Goal: Task Accomplishment & Management: Manage account settings

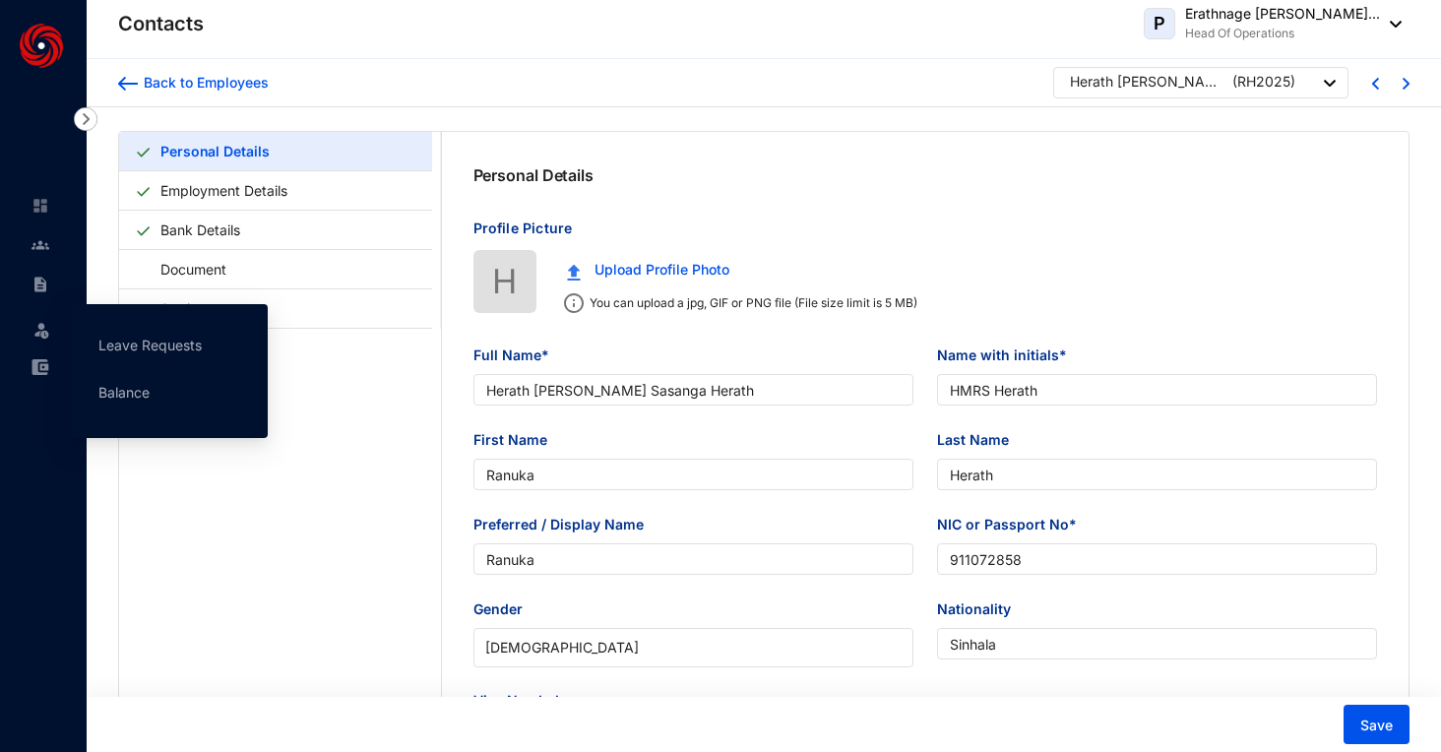
type input "Herath [PERSON_NAME] Sasanga Herath"
type input "HMRS Herath"
type input "Ranuka"
type input "Herath"
type input "Ranuka"
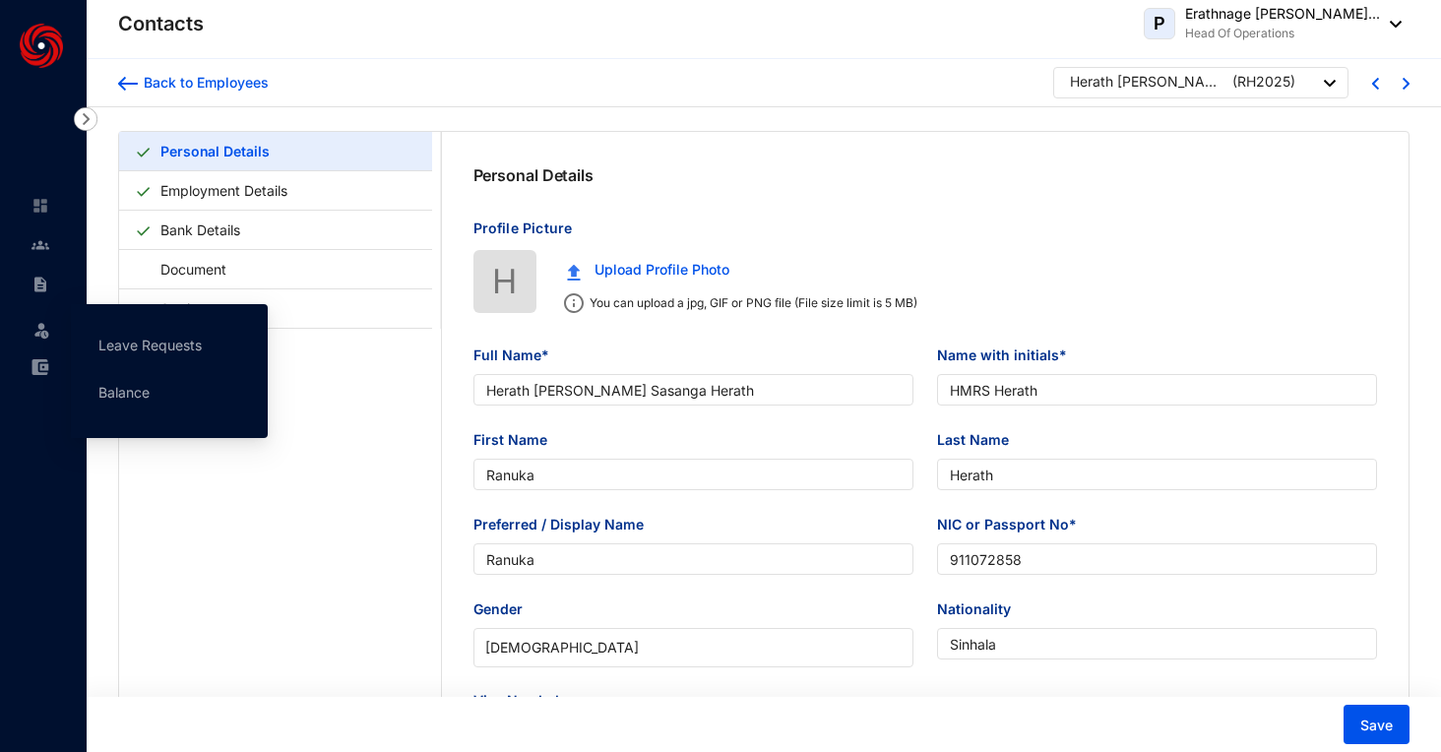
type input "911072858"
type input "Sinhala"
type input "0715386159"
radio input "true"
type input "[DATE]"
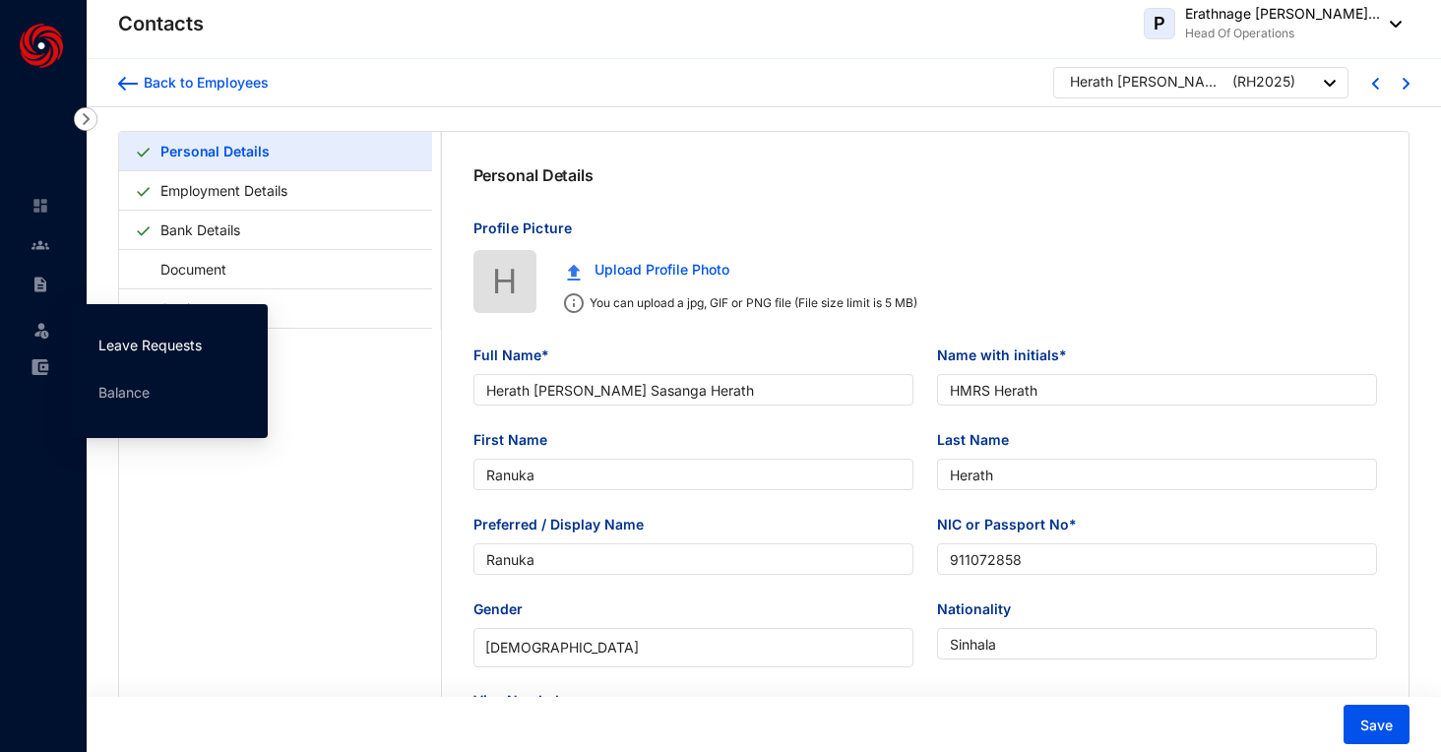
click at [111, 337] on link "Leave Requests" at bounding box center [149, 345] width 103 height 17
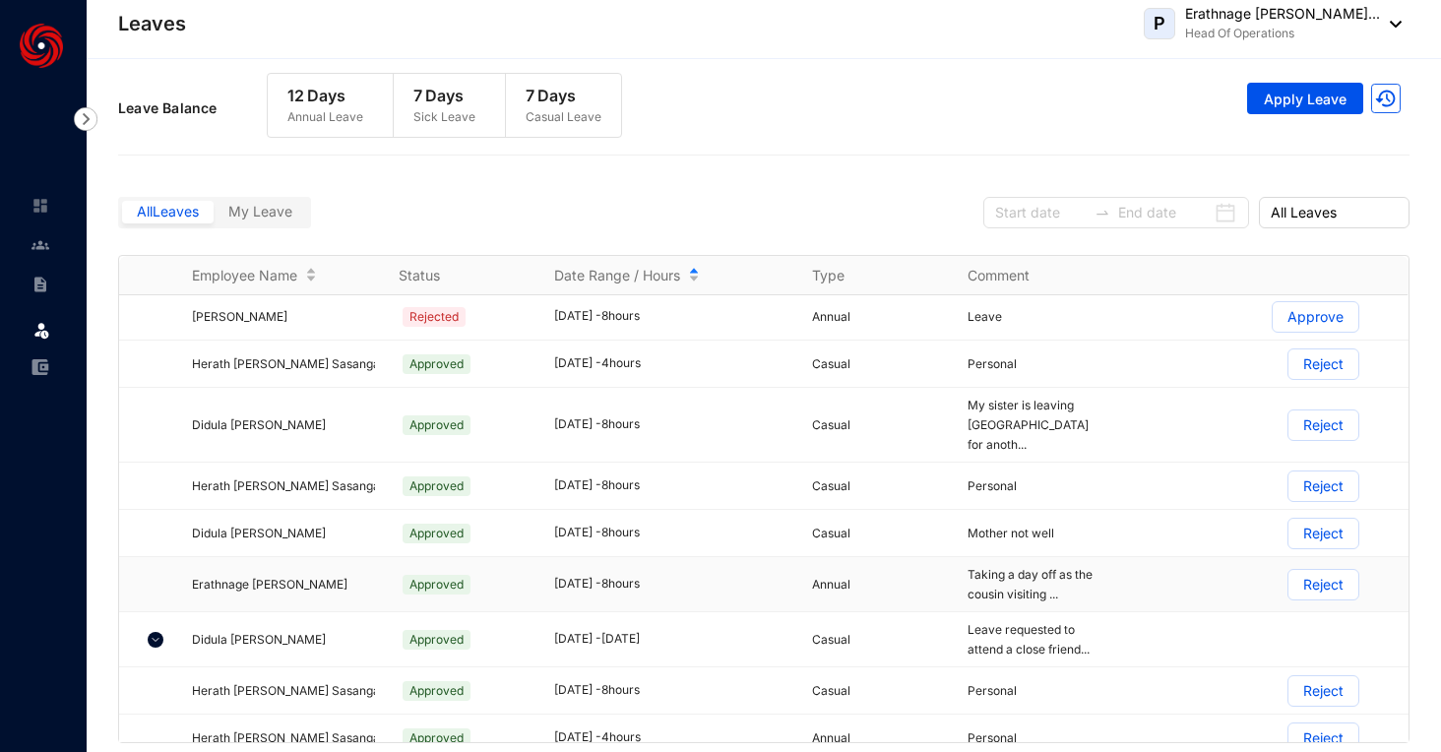
scroll to position [15, 0]
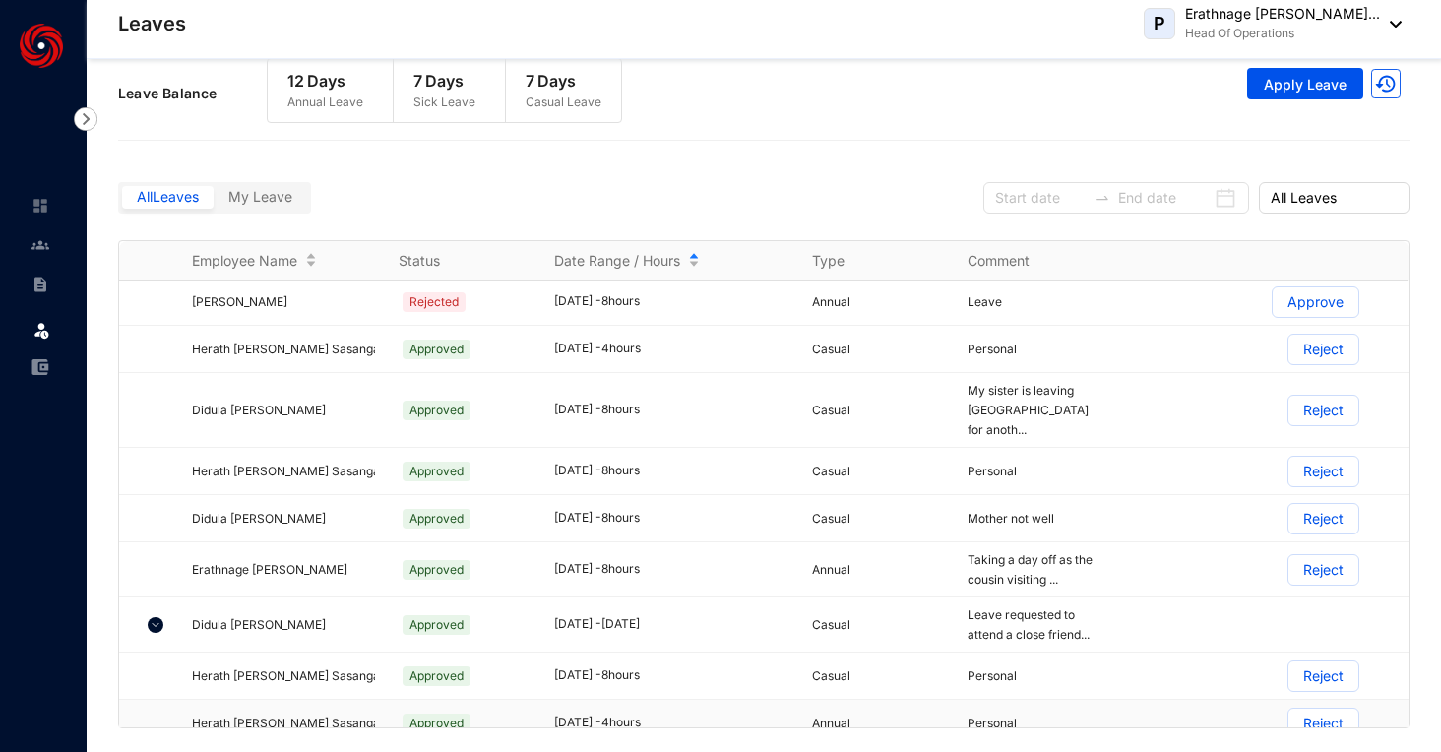
click at [352, 717] on td "Herath [PERSON_NAME] Sasanga Herath" at bounding box center [271, 723] width 207 height 47
click at [353, 716] on span "Herath [PERSON_NAME] Sasanga Herath" at bounding box center [306, 723] width 229 height 15
drag, startPoint x: 1020, startPoint y: 702, endPoint x: 568, endPoint y: 714, distance: 452.1
click at [569, 714] on tr "Herath [PERSON_NAME] Sasanga Herath Approved [DATE] - 4 hours Annual Personal R…" at bounding box center [764, 723] width 1290 height 47
click at [568, 714] on td "[DATE] - 4 hours" at bounding box center [660, 723] width 258 height 47
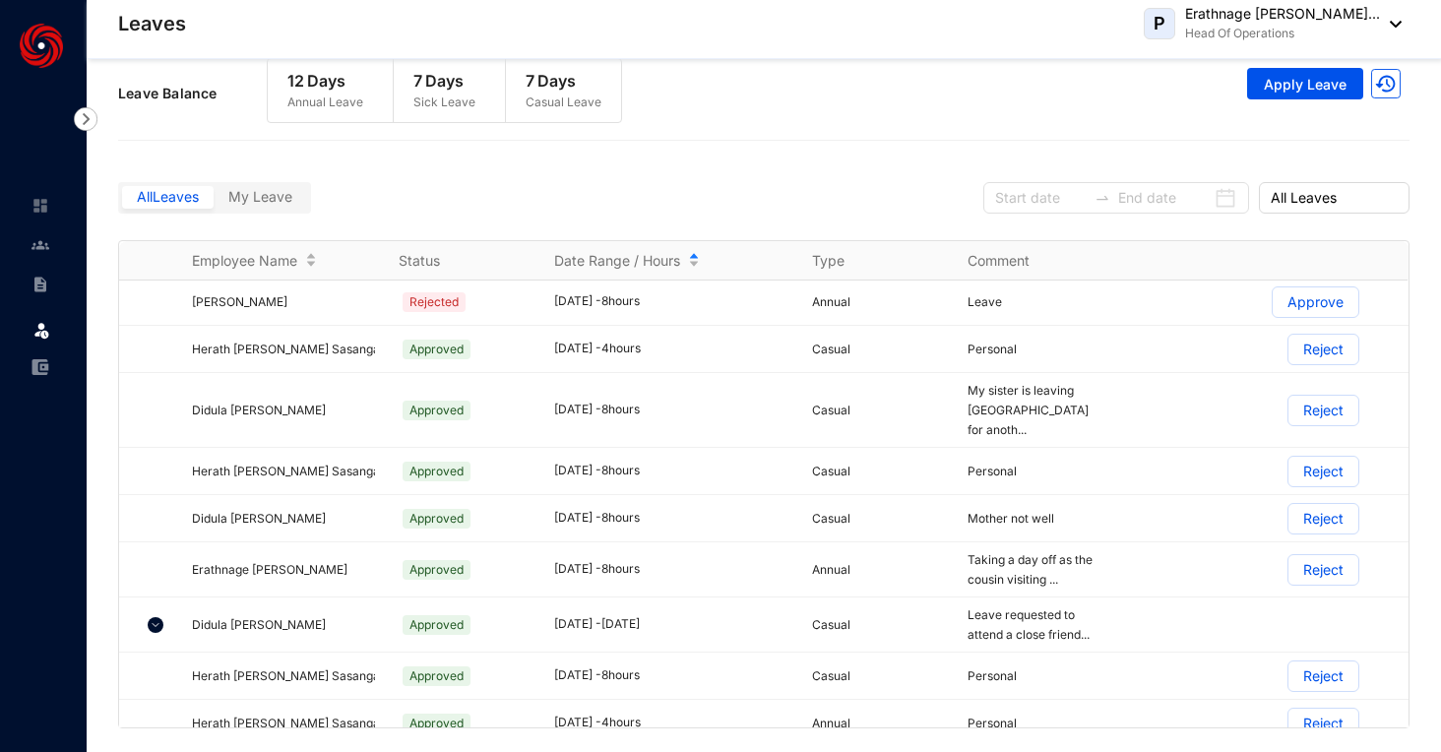
click at [220, 196] on label "My Leave" at bounding box center [261, 197] width 94 height 23
click at [214, 202] on input "My Leave" at bounding box center [214, 202] width 0 height 0
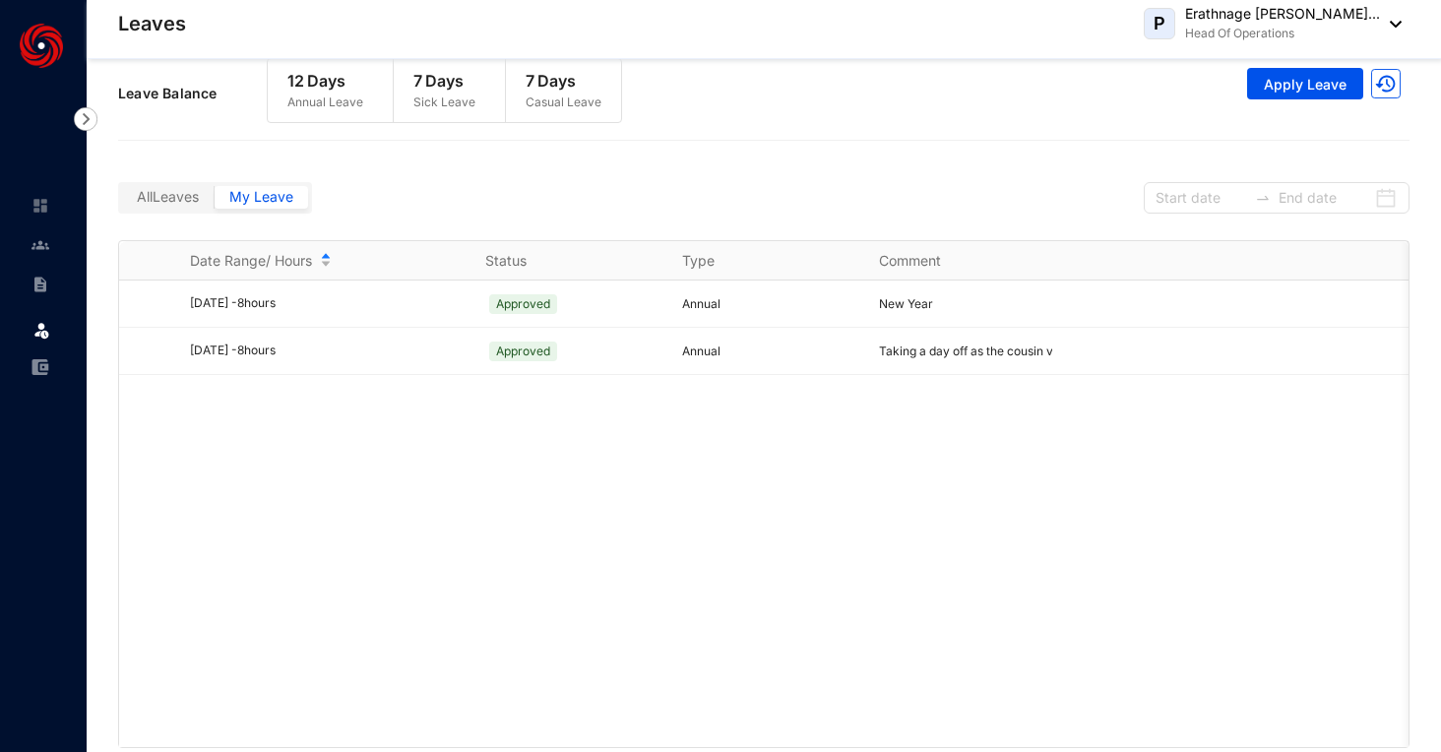
click at [183, 198] on span "All Leaves" at bounding box center [168, 196] width 62 height 17
click at [122, 202] on input "All Leaves" at bounding box center [122, 202] width 0 height 0
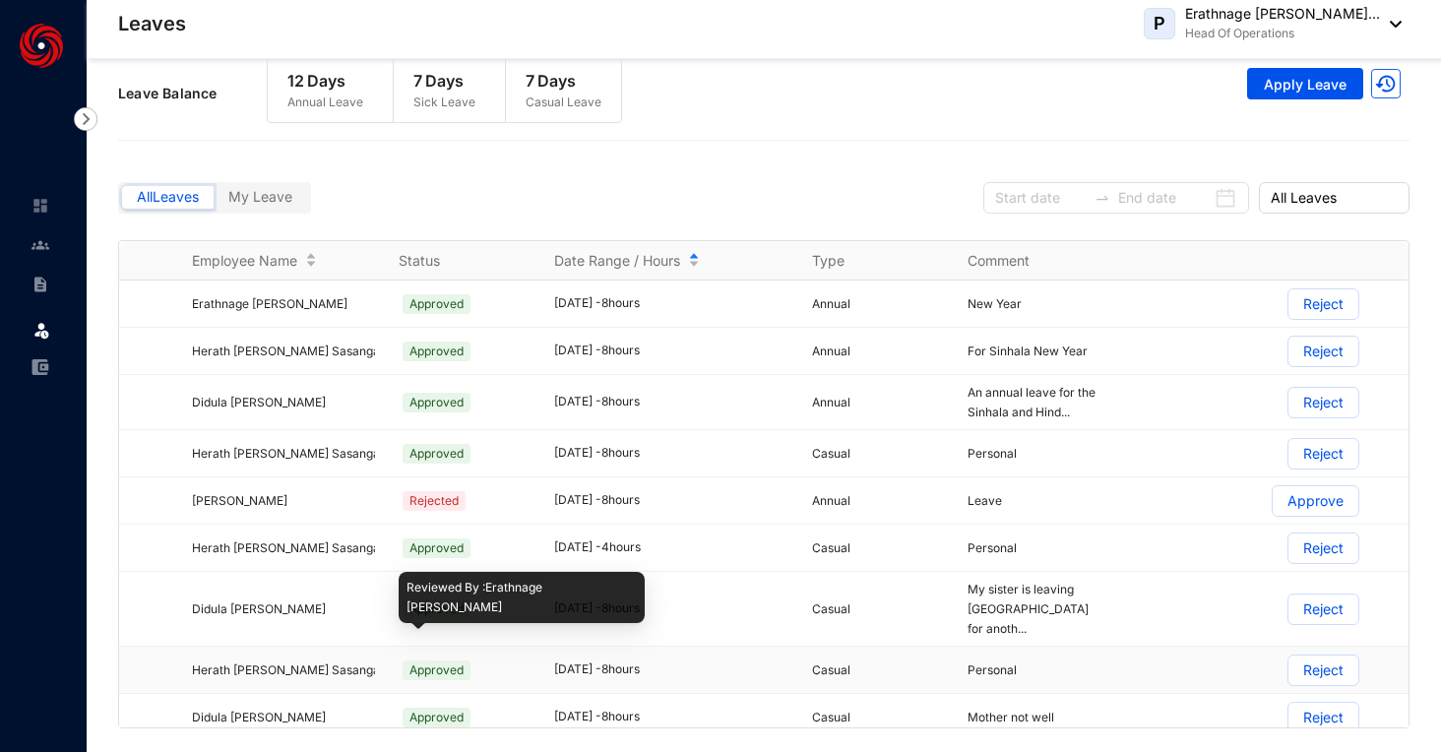
scroll to position [199, 0]
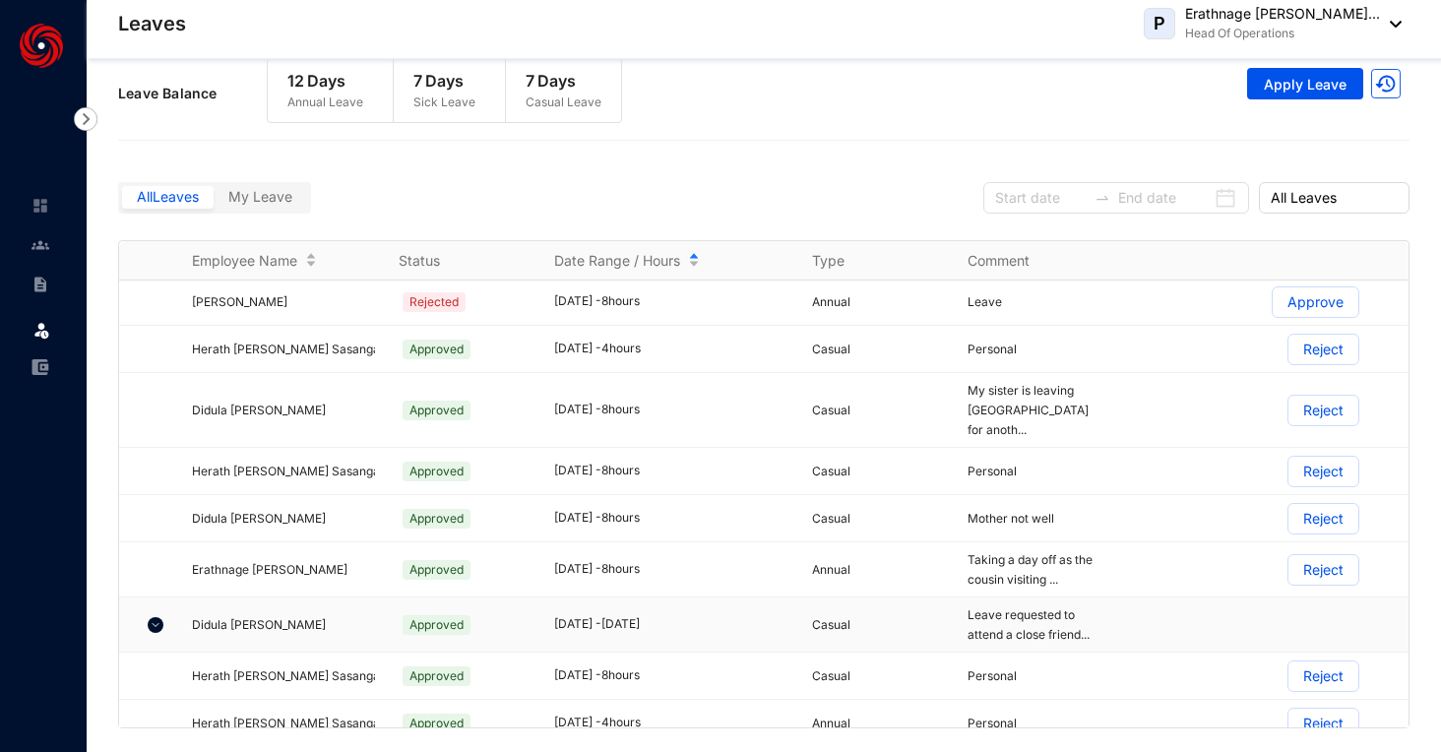
click at [158, 617] on img at bounding box center [156, 625] width 16 height 16
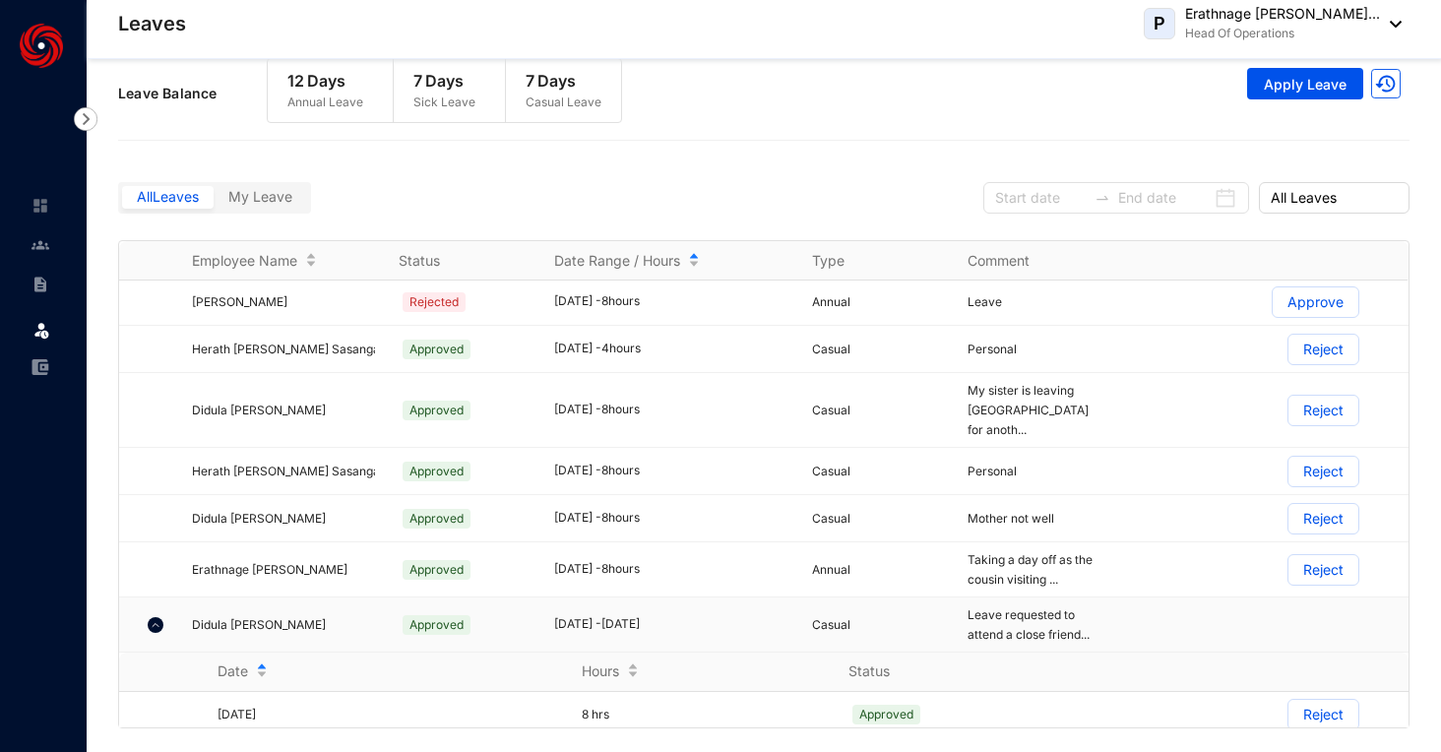
click at [158, 617] on img at bounding box center [156, 625] width 16 height 16
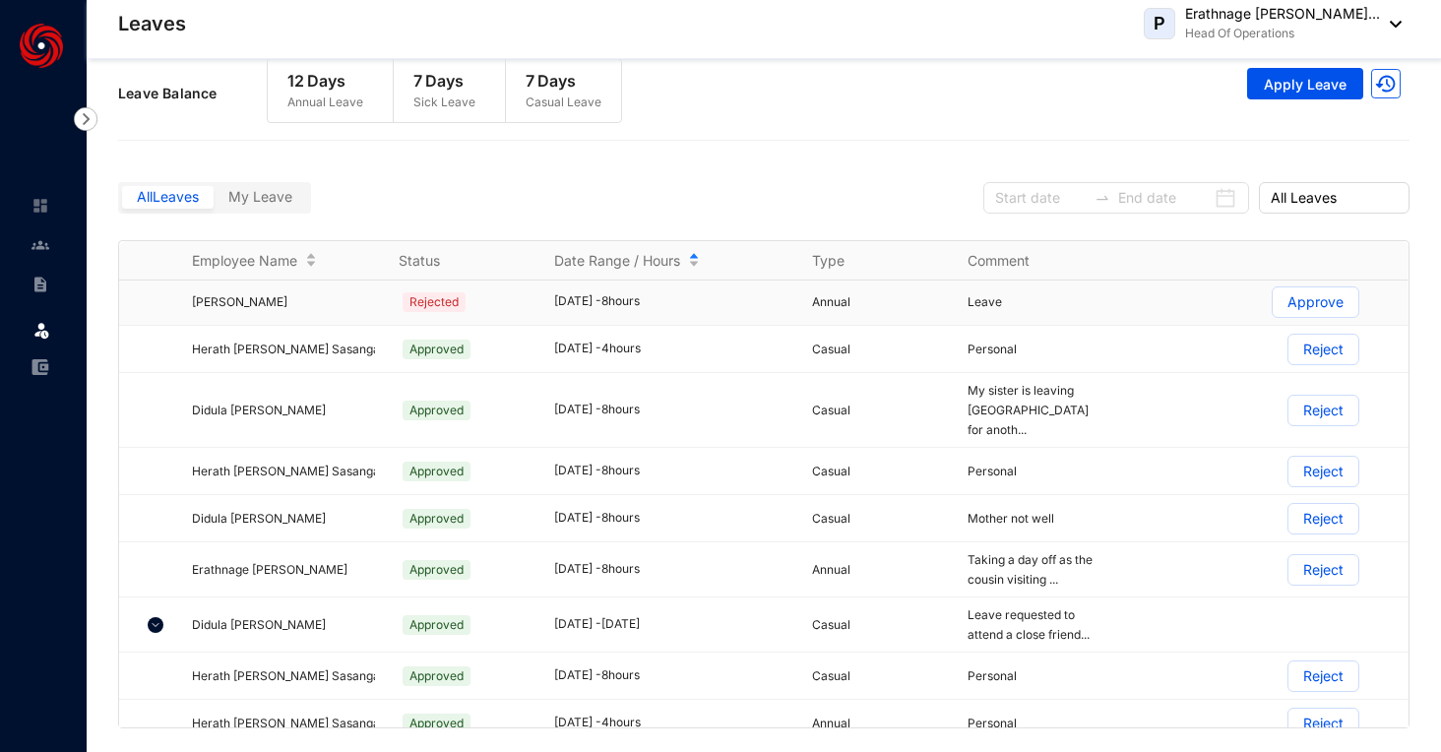
click at [375, 313] on td "Rejected" at bounding box center [452, 302] width 155 height 47
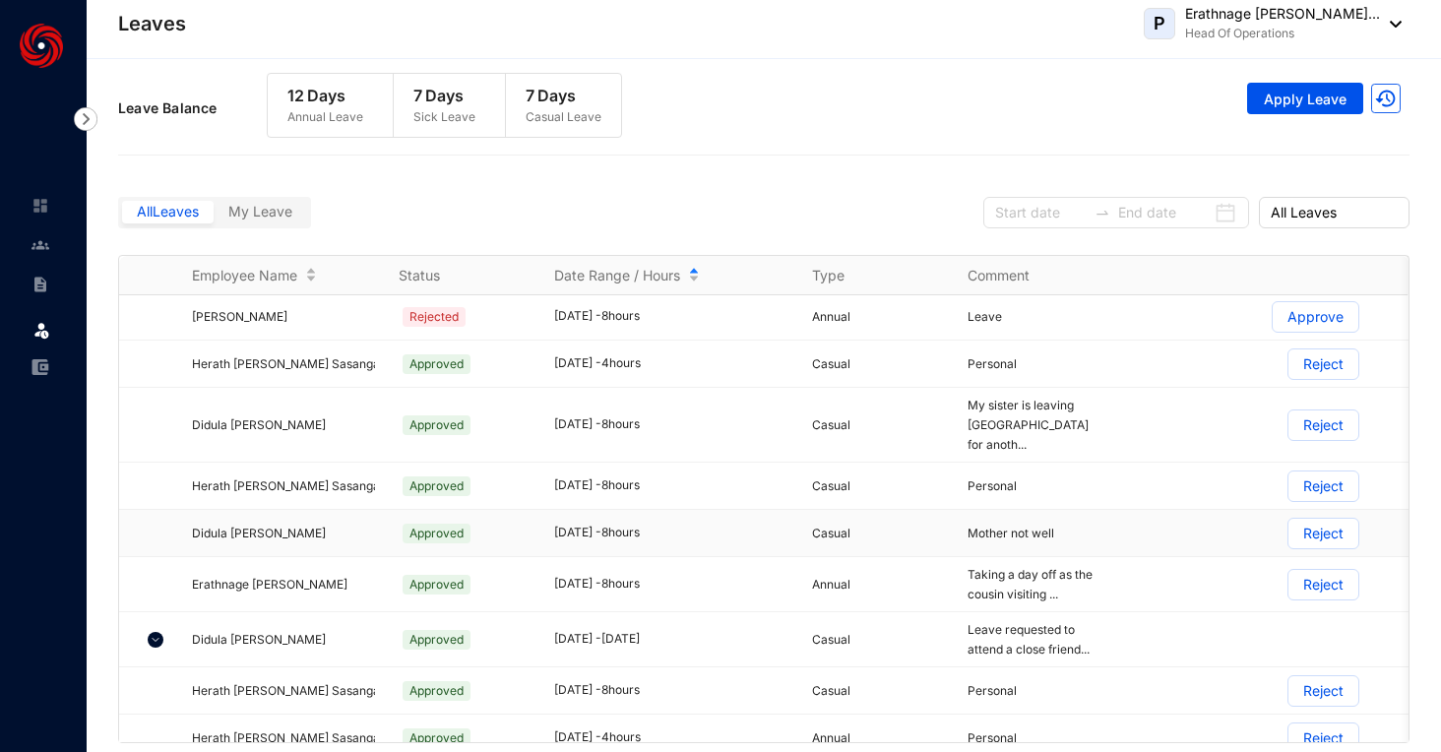
scroll to position [15, 0]
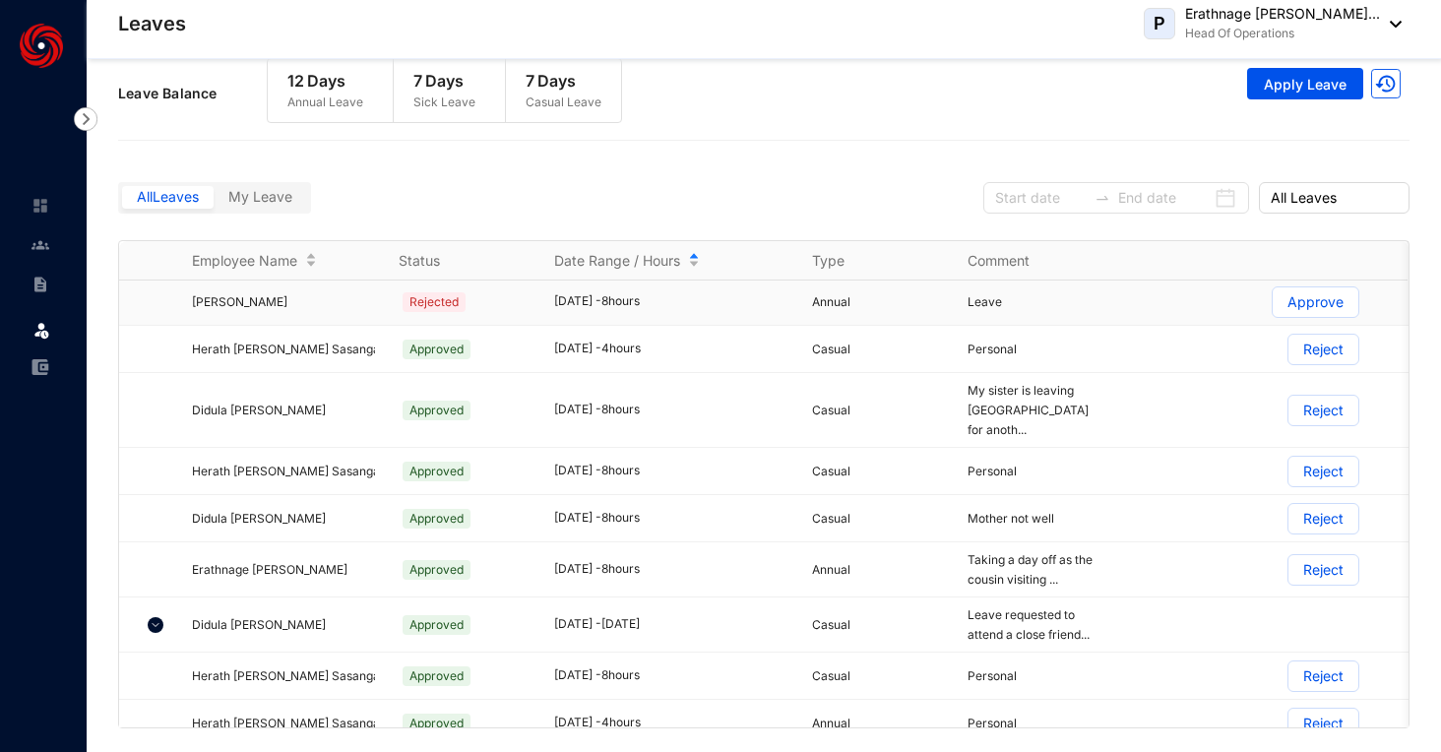
click at [1047, 308] on p "Leave" at bounding box center [1033, 302] width 131 height 20
click at [1066, 726] on td "Personal" at bounding box center [1021, 723] width 155 height 47
click at [1319, 709] on p "Reject" at bounding box center [1324, 724] width 40 height 30
click at [1289, 729] on input "Reject" at bounding box center [1289, 729] width 0 height 0
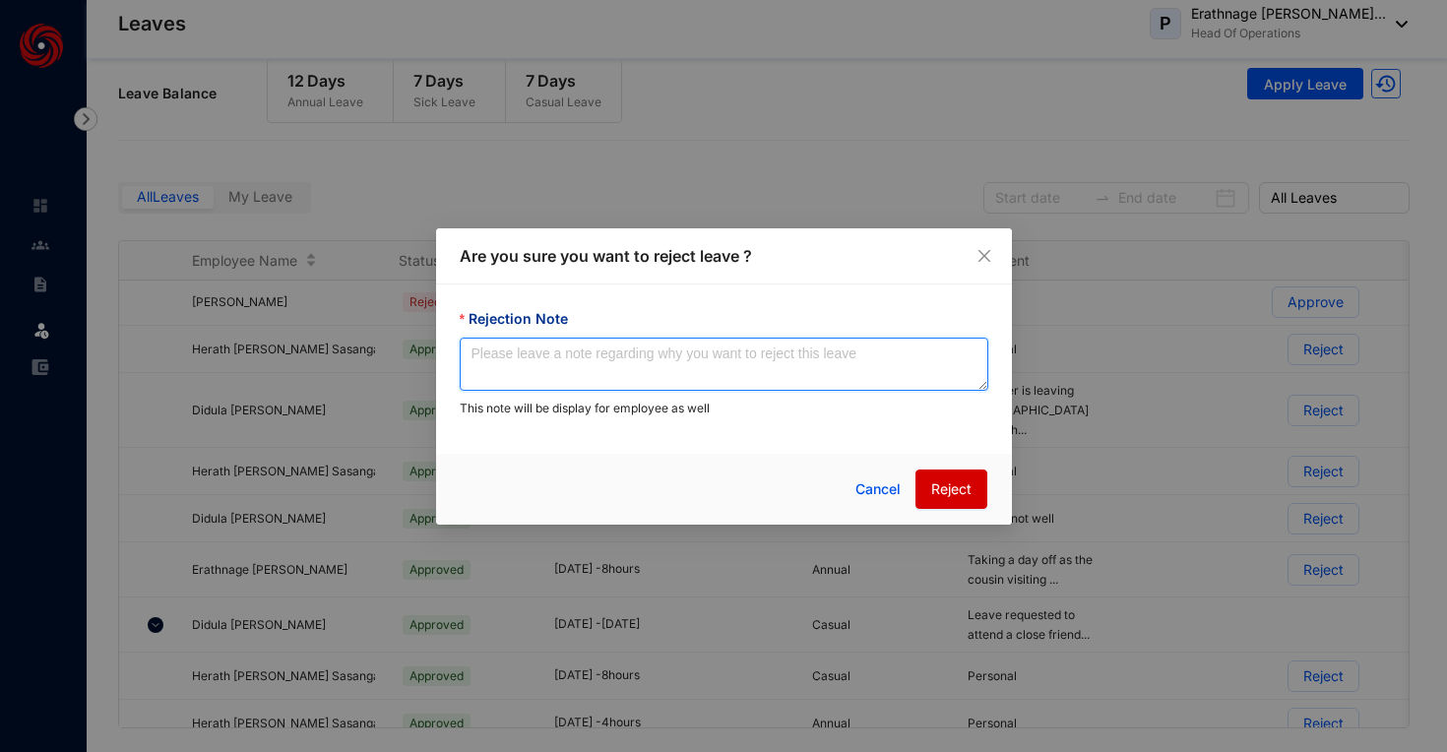
click at [799, 371] on textarea "Rejection Note" at bounding box center [724, 364] width 529 height 53
type textarea "Ch"
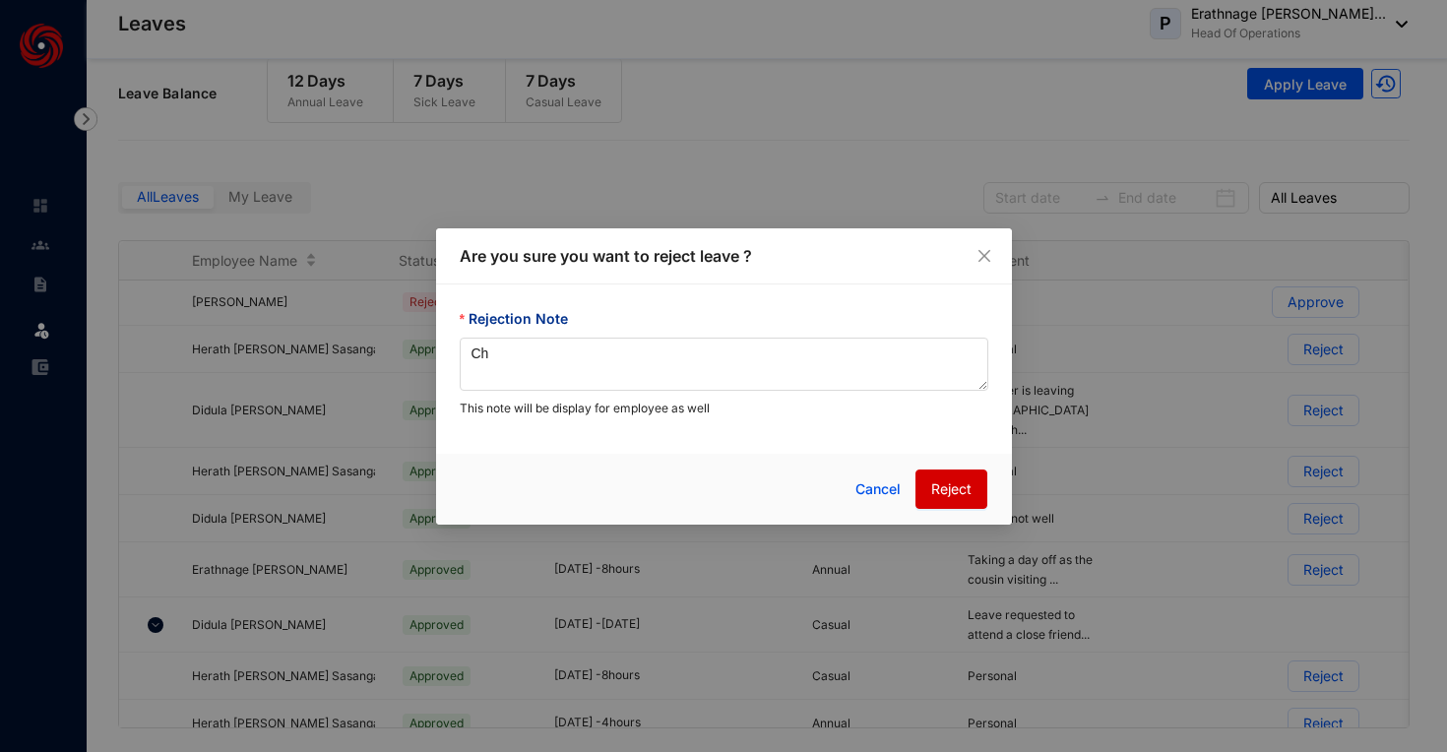
click at [972, 268] on div "Are you sure you want to reject leave ?" at bounding box center [724, 256] width 576 height 56
click at [972, 260] on div "Are you sure you want to reject leave ?" at bounding box center [724, 256] width 529 height 24
click at [986, 259] on icon "close" at bounding box center [985, 256] width 16 height 16
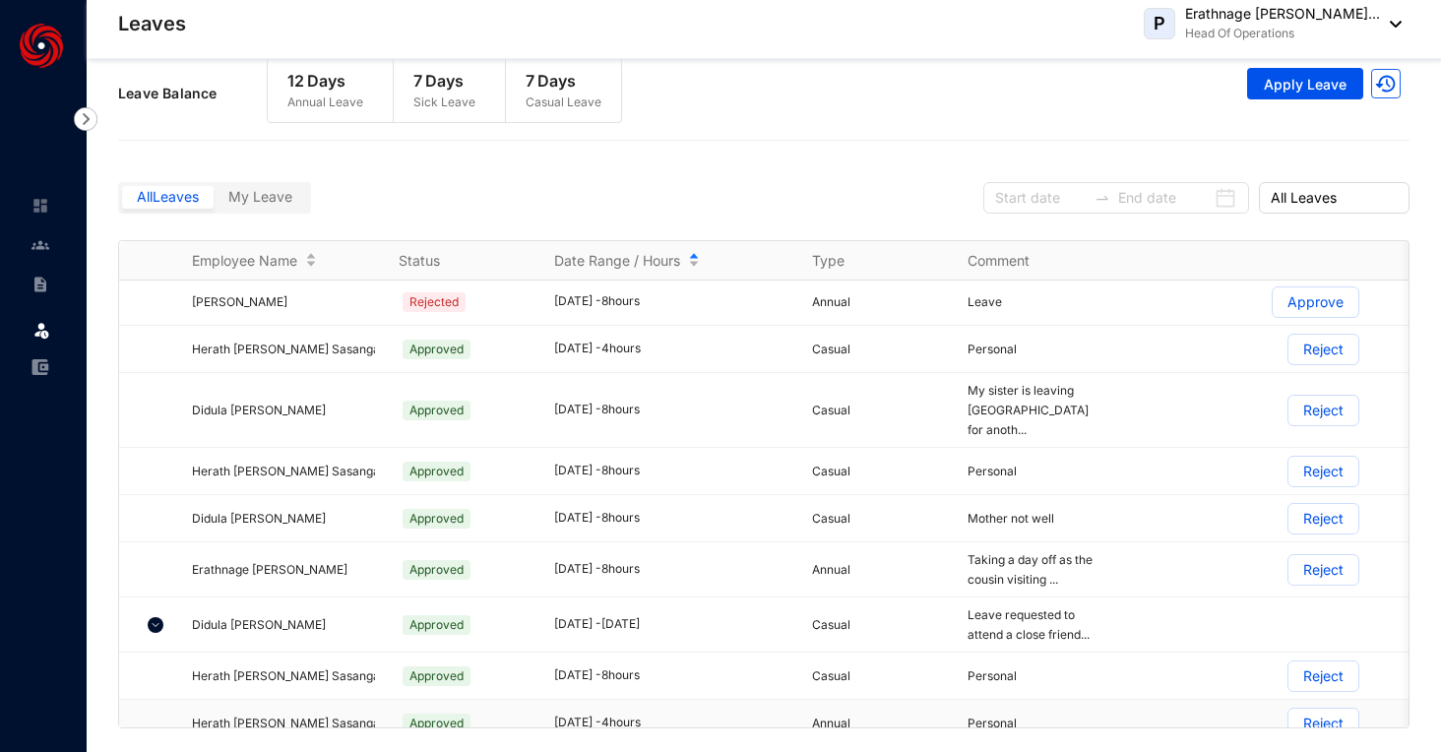
click at [1299, 709] on span at bounding box center [1324, 724] width 70 height 30
click at [1289, 729] on input "Reject" at bounding box center [1289, 729] width 0 height 0
click at [1327, 709] on p "Reject" at bounding box center [1324, 724] width 40 height 30
click at [1289, 729] on input "Reject" at bounding box center [1289, 729] width 0 height 0
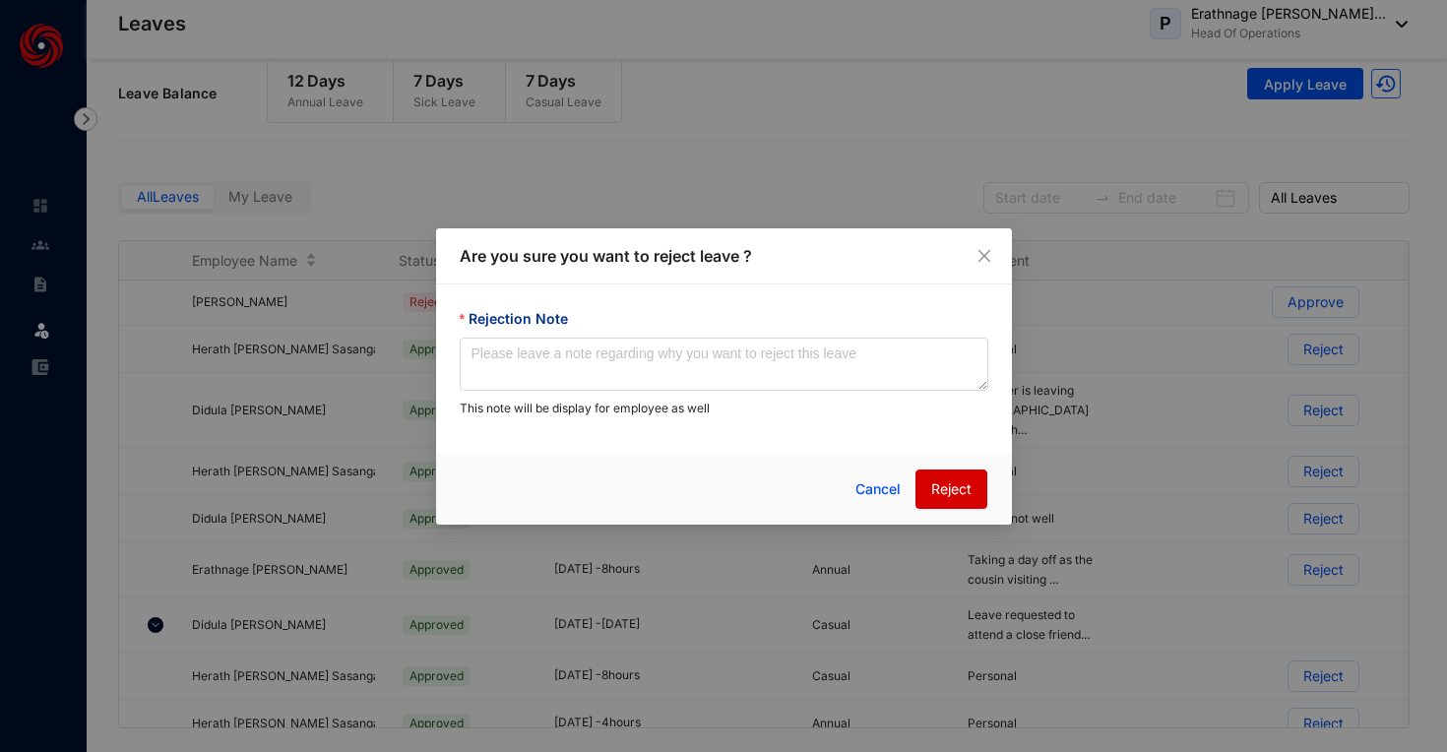
click at [895, 395] on form "Rejection Note This note will be display for employee as well" at bounding box center [724, 363] width 529 height 110
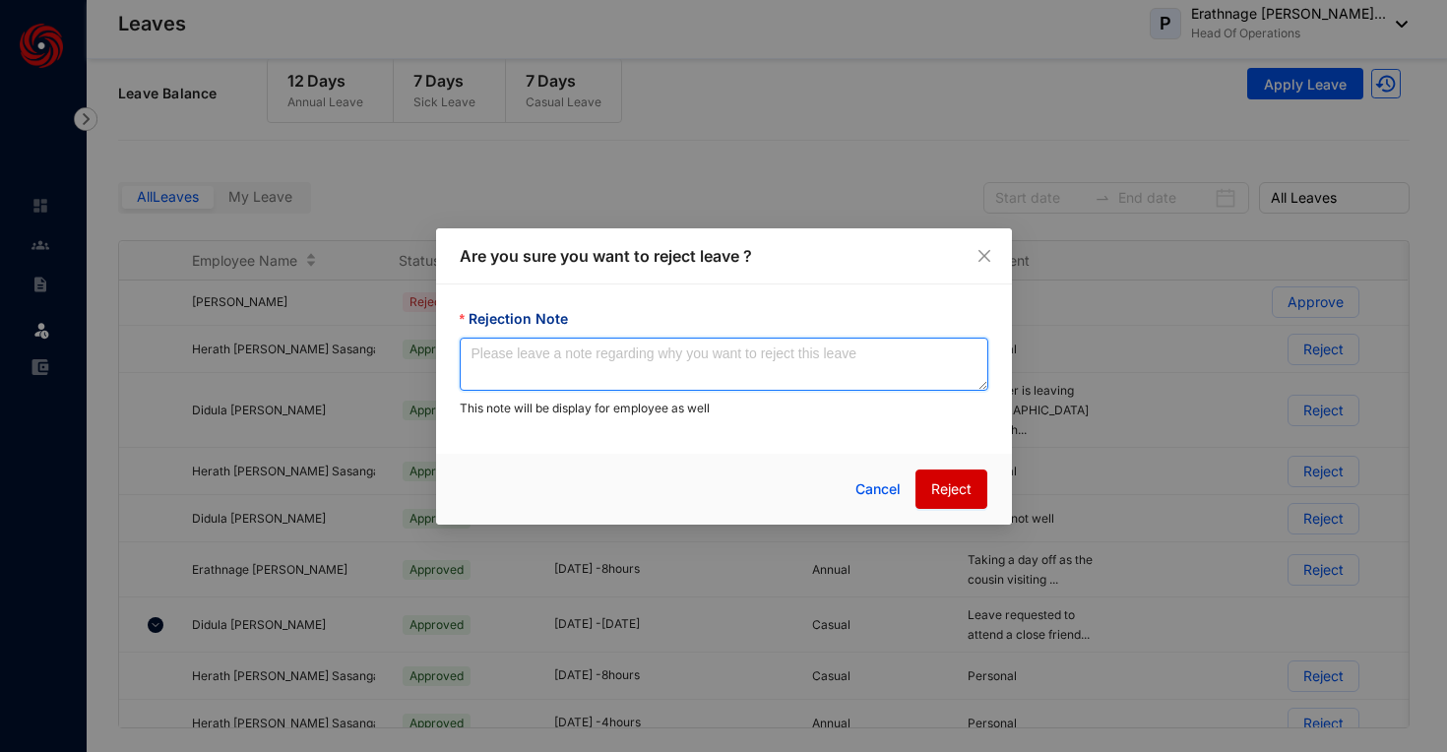
click at [878, 374] on textarea "Rejection Note" at bounding box center [724, 364] width 529 height 53
type textarea "Change Leave type"
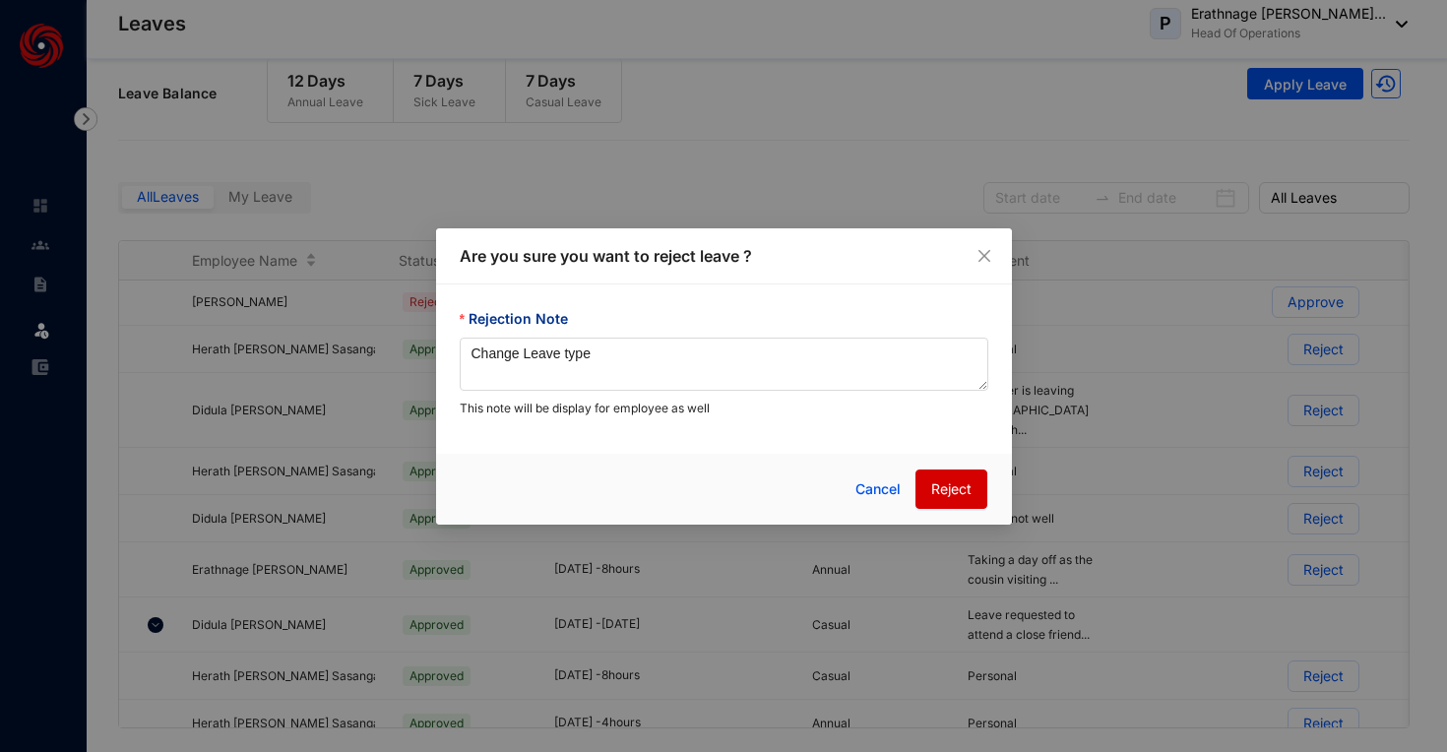
click at [964, 483] on span "Reject" at bounding box center [951, 490] width 40 height 22
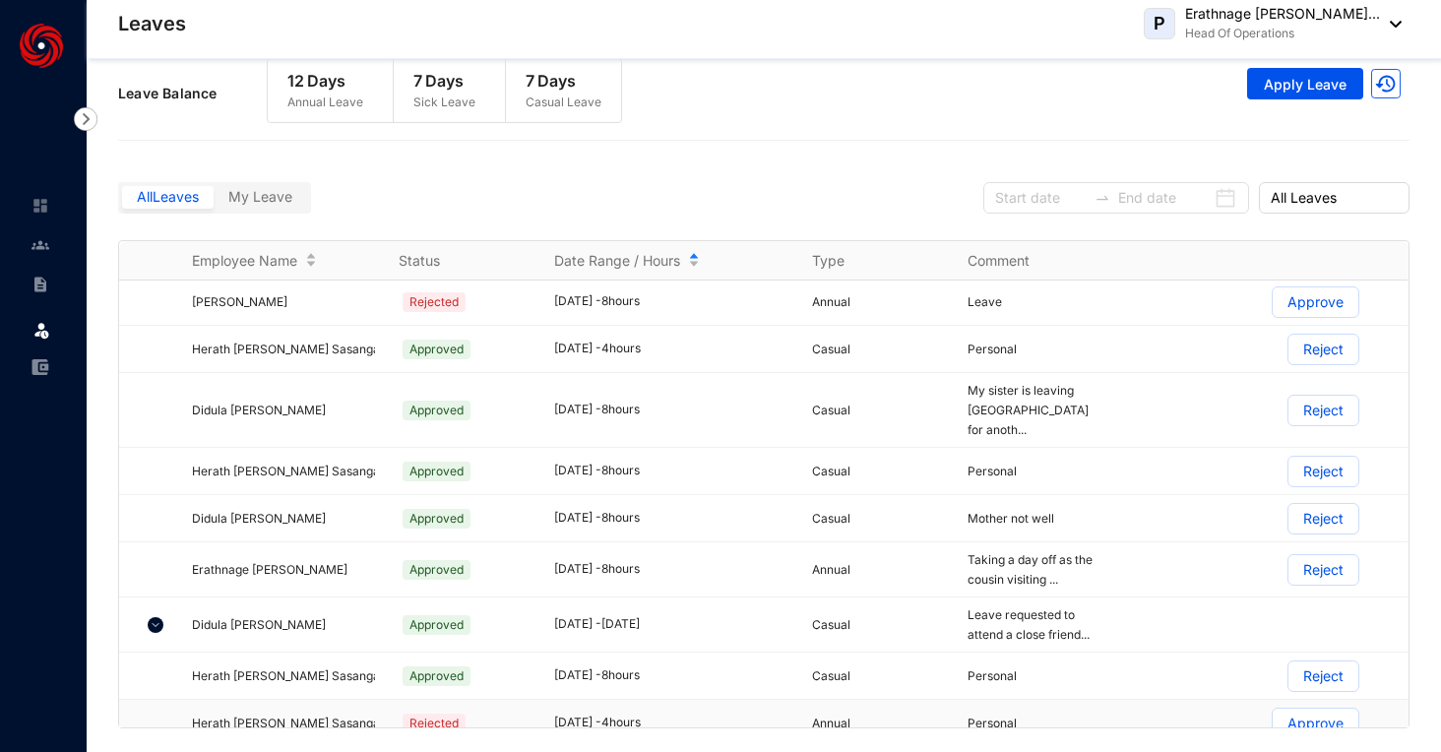
click at [447, 714] on span "Rejected" at bounding box center [434, 724] width 63 height 20
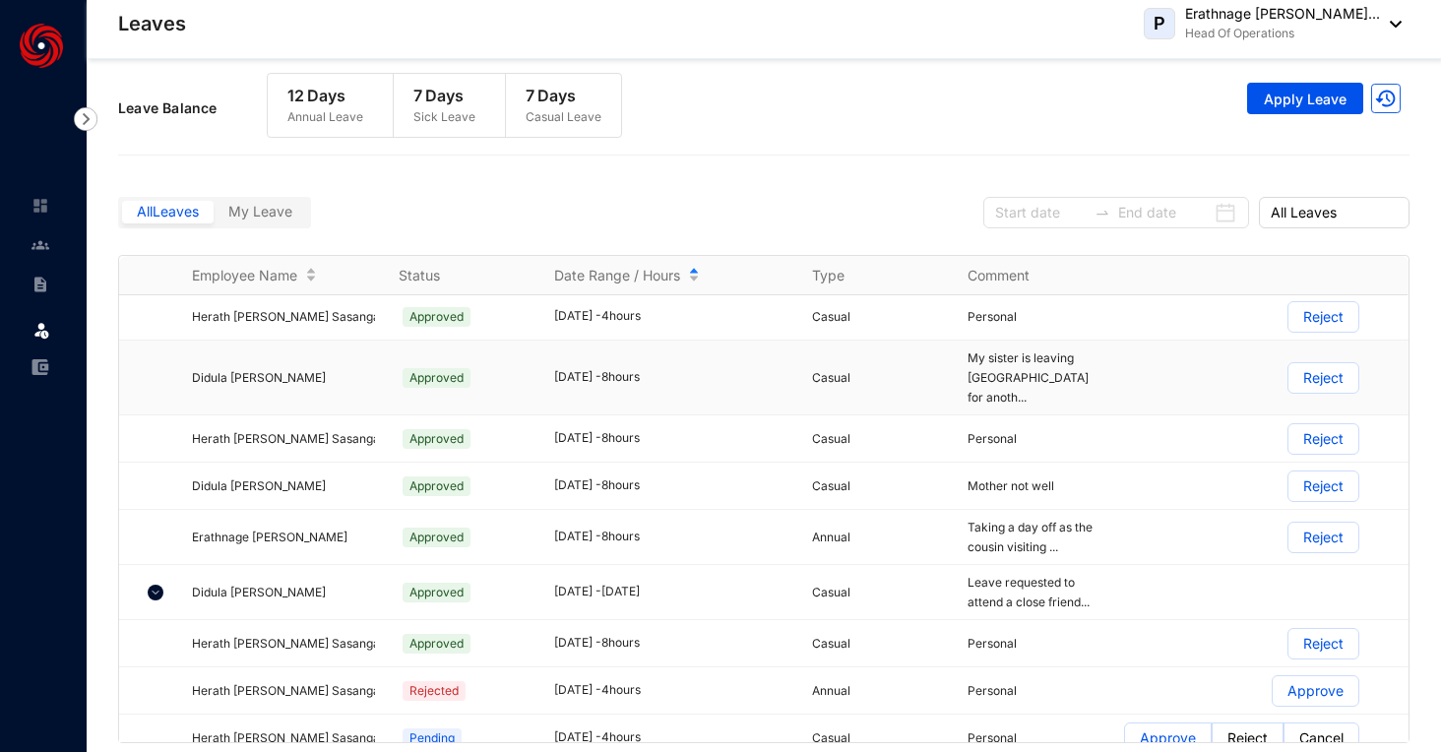
scroll to position [15, 0]
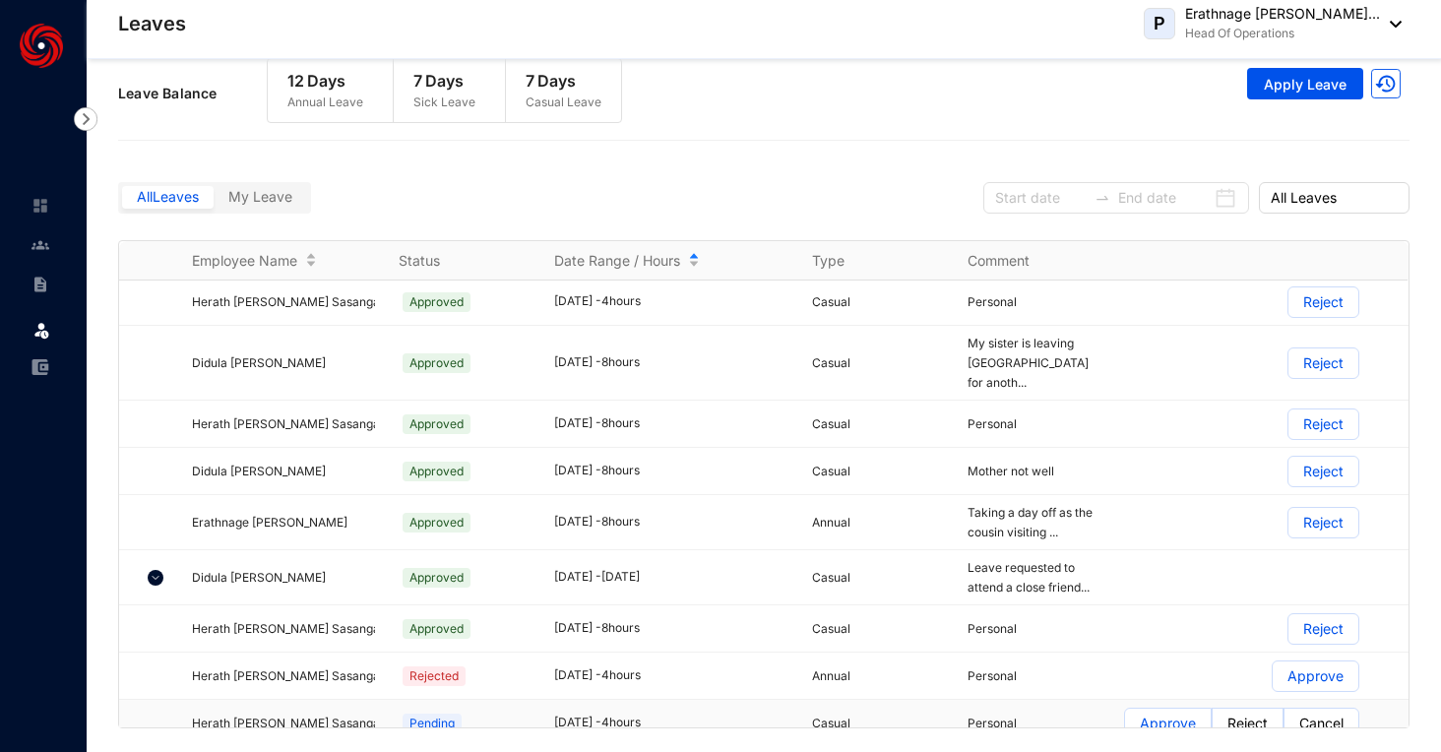
click at [1158, 723] on td "Approve Reject Cancel" at bounding box center [1254, 723] width 310 height 47
click at [1151, 709] on p "Approve" at bounding box center [1168, 724] width 56 height 30
click at [1125, 729] on input "Approve" at bounding box center [1125, 729] width 0 height 0
